Goal: Find specific page/section: Find specific page/section

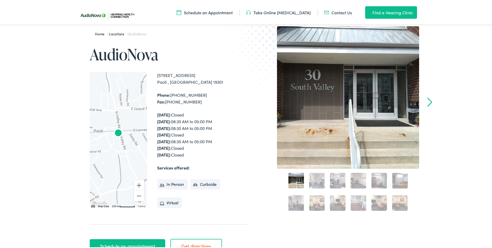
scroll to position [78, 0]
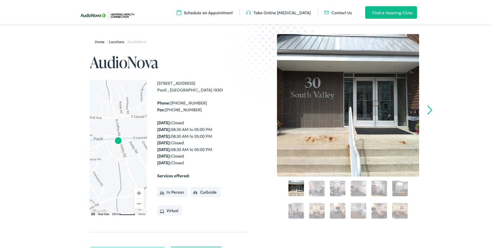
click at [318, 187] on link "2" at bounding box center [317, 187] width 16 height 16
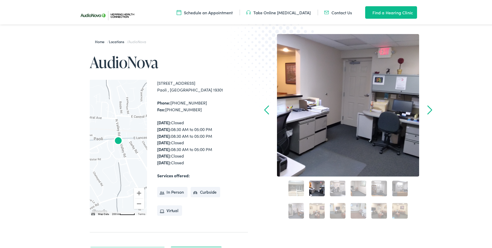
click at [337, 185] on link "3" at bounding box center [338, 187] width 16 height 16
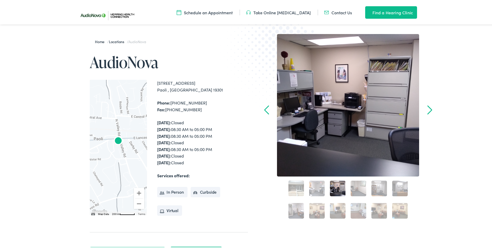
click at [357, 187] on link "4" at bounding box center [359, 187] width 16 height 16
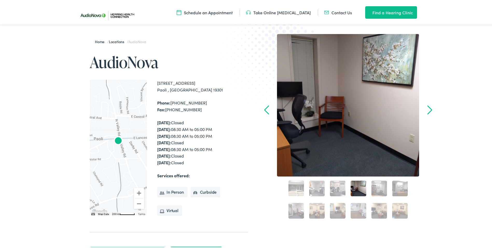
click at [377, 187] on link "5" at bounding box center [380, 187] width 16 height 16
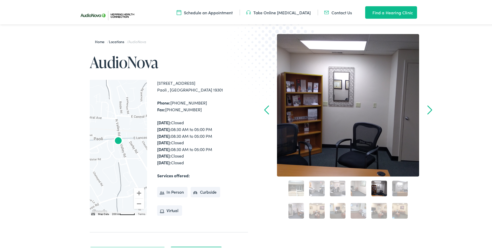
click at [402, 186] on link "6" at bounding box center [401, 187] width 16 height 16
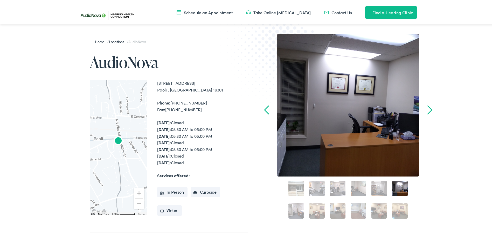
click at [296, 208] on link "7" at bounding box center [297, 210] width 16 height 16
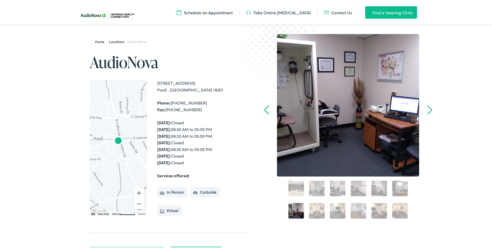
click at [317, 205] on link "8" at bounding box center [317, 210] width 16 height 16
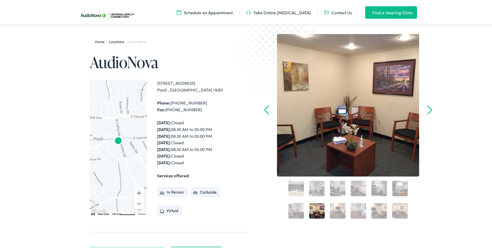
click at [328, 200] on div "9" at bounding box center [338, 209] width 21 height 21
click at [332, 208] on link "9" at bounding box center [338, 210] width 16 height 16
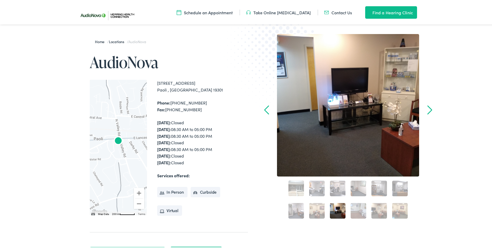
click at [348, 210] on div "10" at bounding box center [358, 209] width 21 height 21
click at [356, 210] on link "10" at bounding box center [359, 210] width 16 height 16
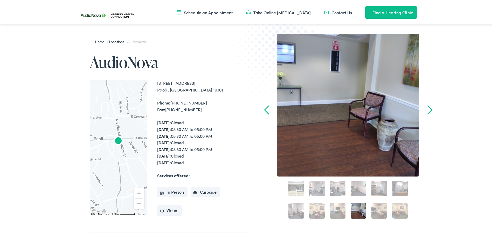
click at [379, 207] on link "11" at bounding box center [380, 210] width 16 height 16
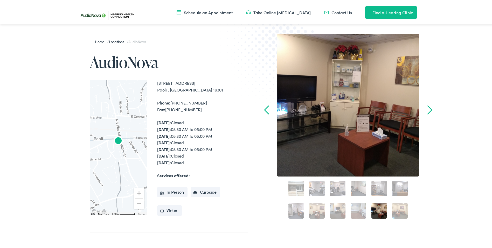
click at [396, 207] on link "12" at bounding box center [401, 210] width 16 height 16
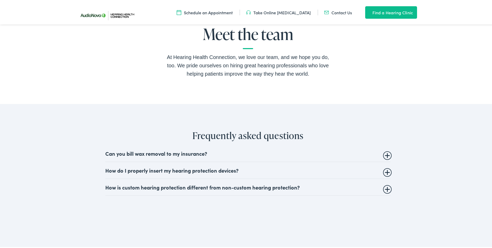
scroll to position [961, 0]
